Goal: Task Accomplishment & Management: Manage account settings

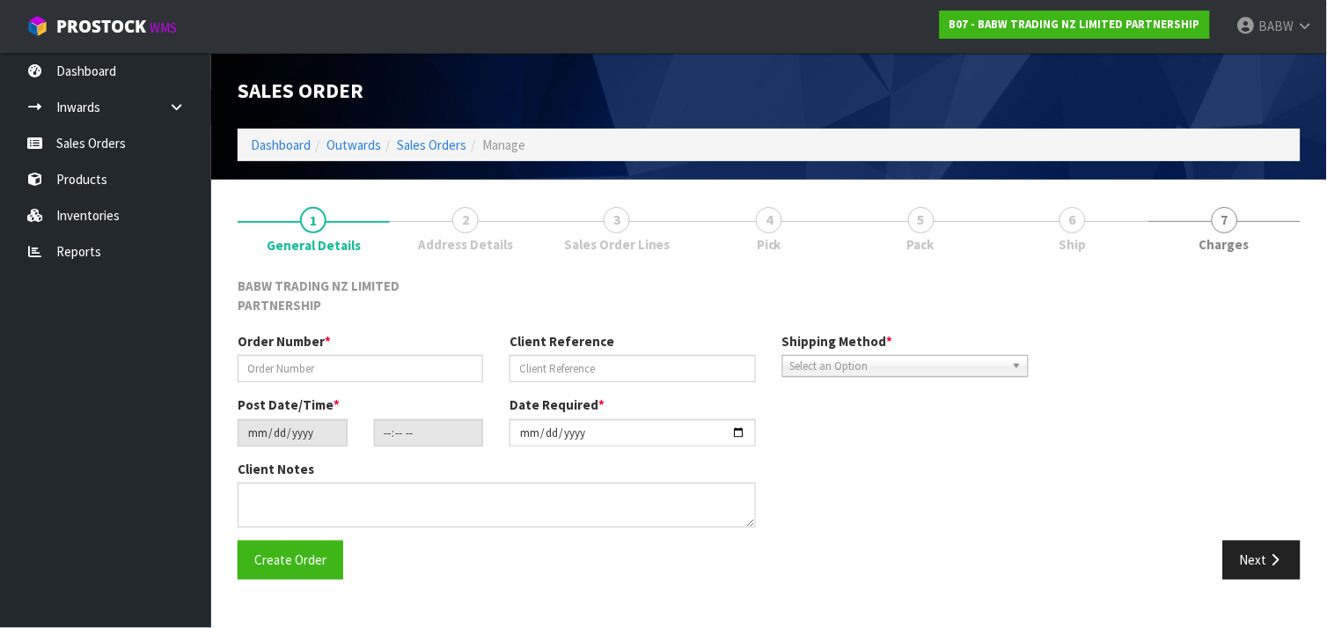
type input "PN - 01"
type input "INITIAL ORDER FOR PALMERSTON NORTH"
type input "[DATE]"
type input "12:31:00.000"
type input "[DATE]"
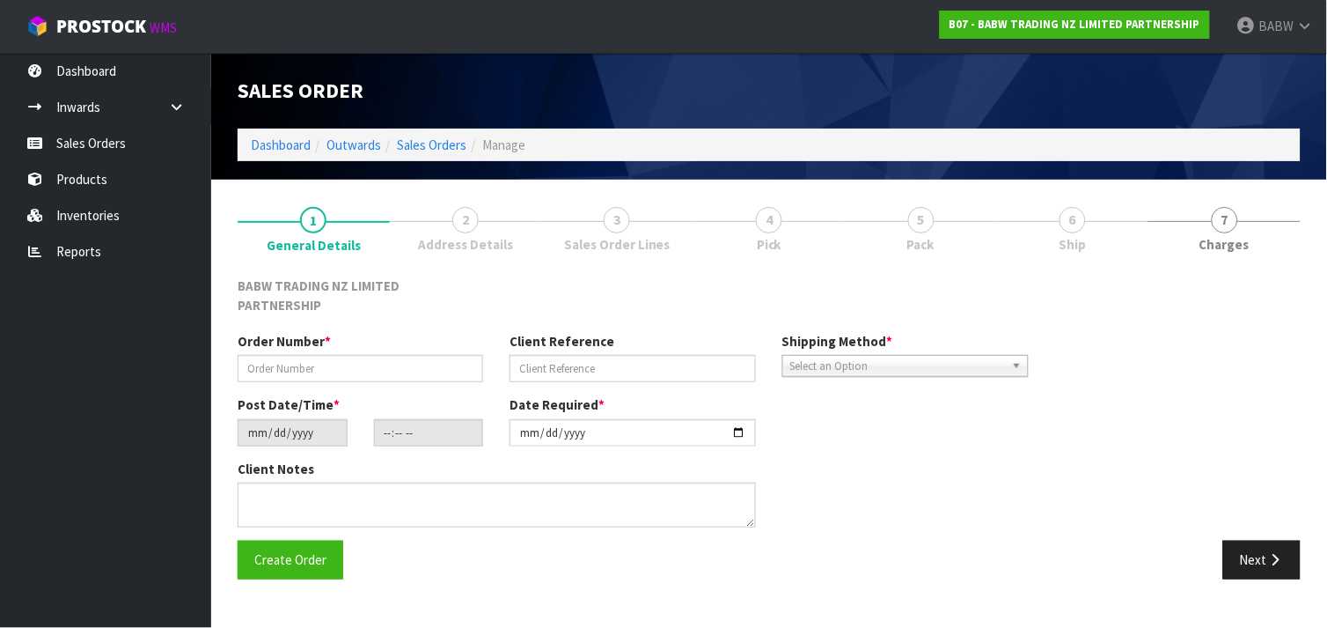
type textarea "THIS NEEDS TO BE DELIVERED [DATE] ALONG WITH THE BOXES FROM [PERSON_NAME] THE P…"
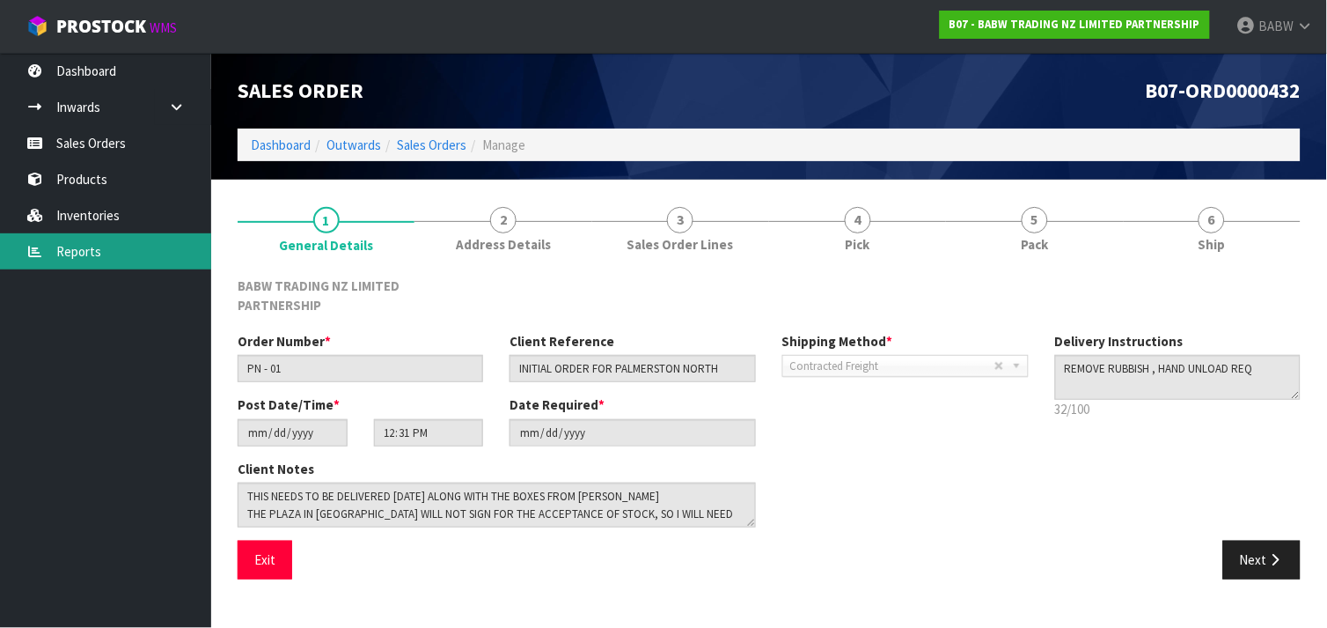
click at [82, 253] on link "Reports" at bounding box center [105, 251] width 211 height 36
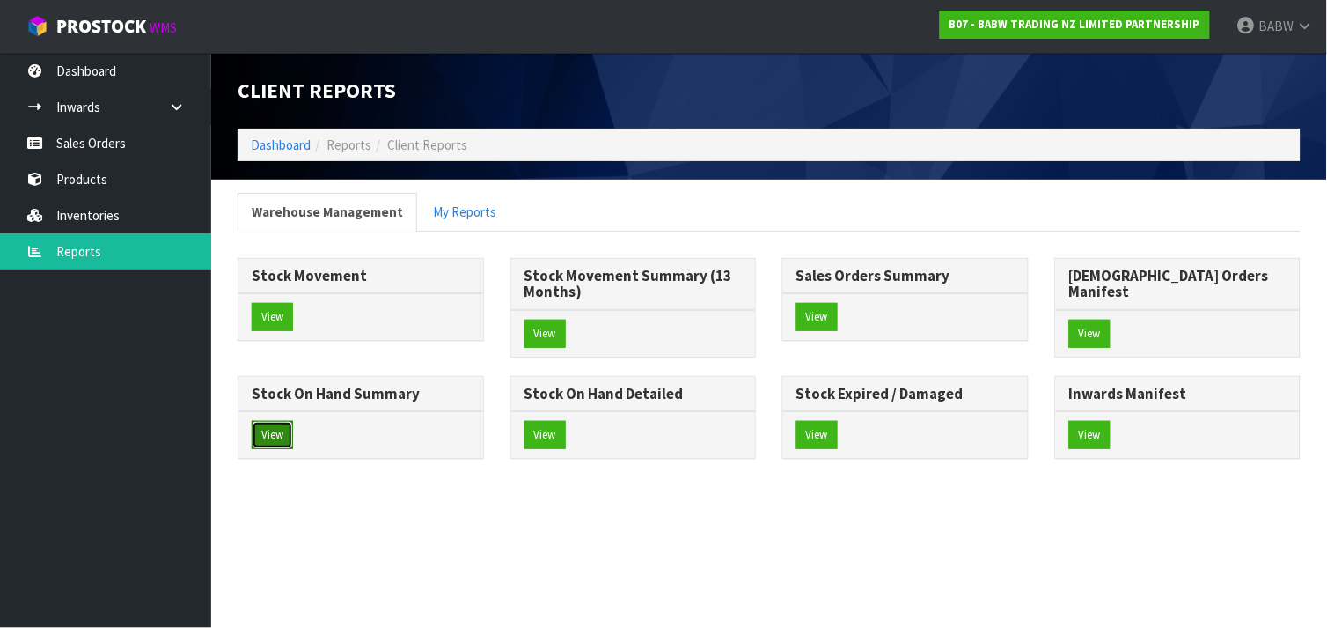
click at [293, 422] on button "View" at bounding box center [272, 435] width 41 height 28
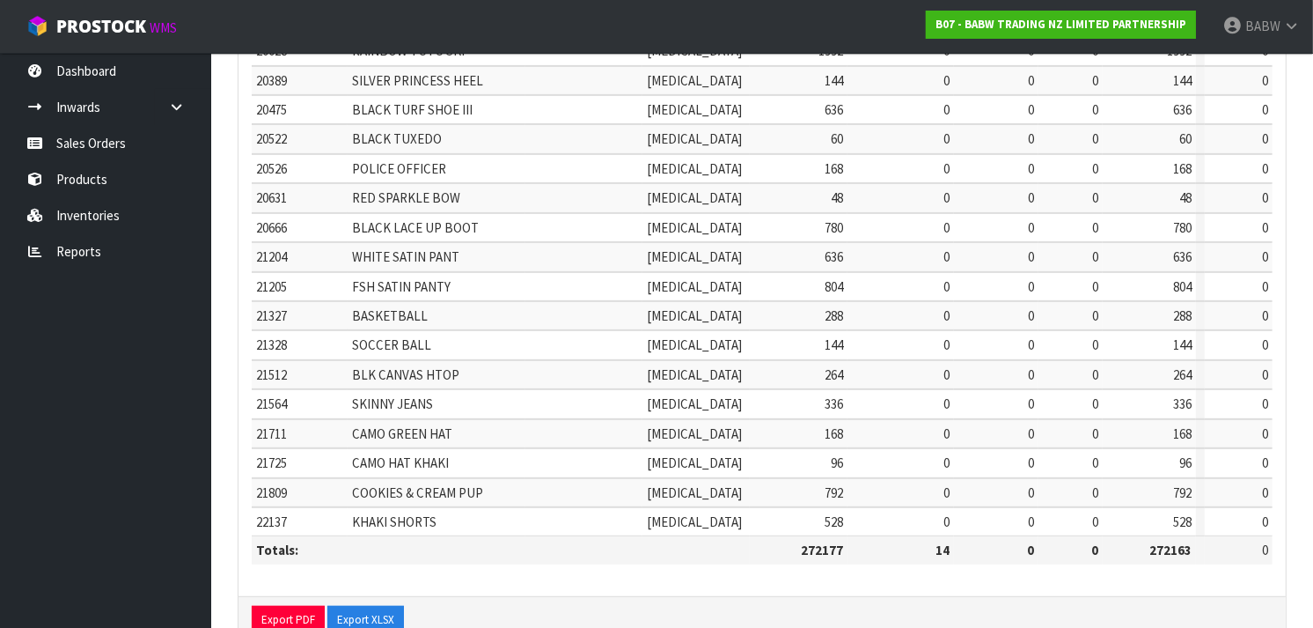
scroll to position [596, 0]
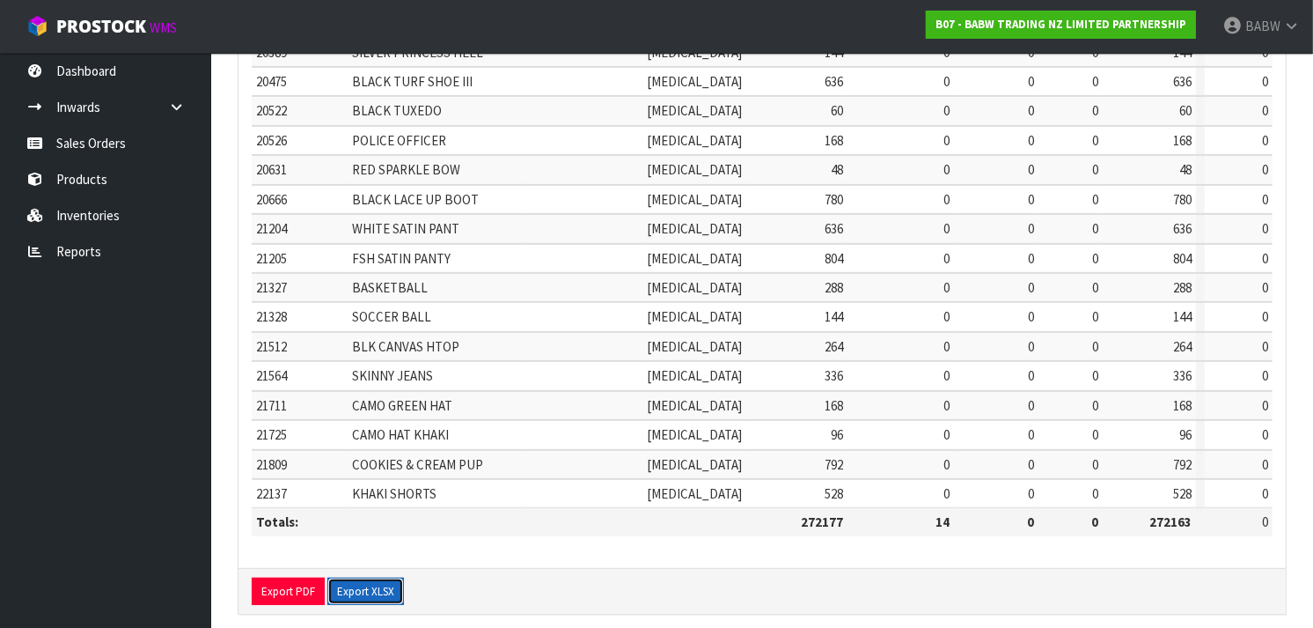
click at [353, 577] on button "Export XLSX" at bounding box center [365, 591] width 77 height 28
